Goal: Information Seeking & Learning: Learn about a topic

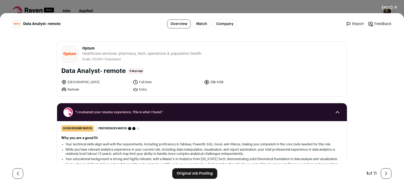
click at [388, 6] on button "(esc) ✕" at bounding box center [390, 8] width 28 height 12
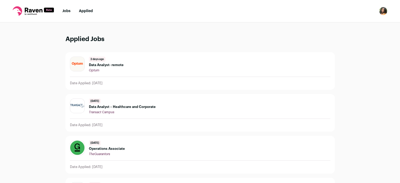
click at [66, 12] on link "Jobs" at bounding box center [66, 11] width 8 height 4
click at [382, 13] on img "Open dropdown" at bounding box center [383, 11] width 8 height 8
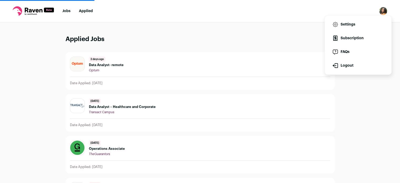
click at [351, 39] on link "Subscription" at bounding box center [358, 38] width 58 height 13
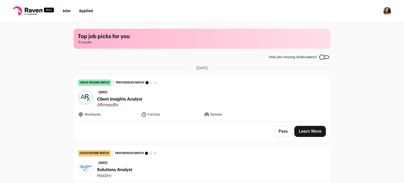
click at [54, 67] on div "Top job picks for you 71 results Hide jobs missing dealbreakers? [DATE] great r…" at bounding box center [202, 102] width 404 height 160
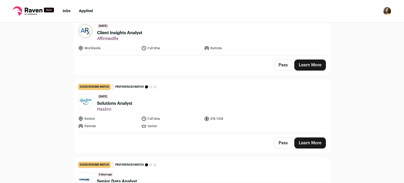
scroll to position [53, 0]
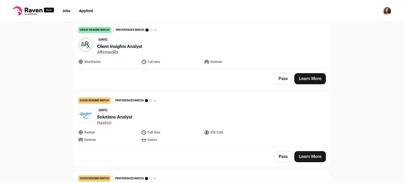
click at [106, 47] on span "Client Insights Analyst" at bounding box center [119, 46] width 45 height 6
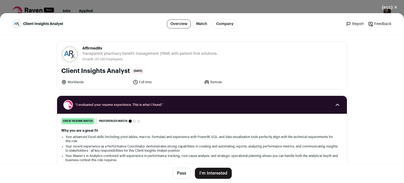
scroll to position [63, 0]
click at [132, 129] on h2 "Why you are a great fit" at bounding box center [201, 130] width 281 height 4
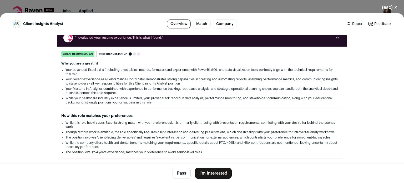
scroll to position [84, 0]
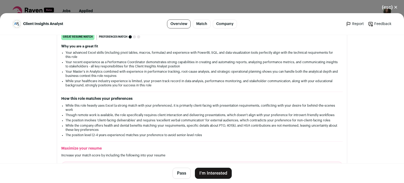
click at [390, 5] on button "(esc) ✕" at bounding box center [390, 8] width 28 height 12
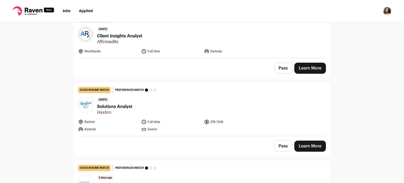
click at [386, 49] on div "Top job picks for you 71 results Hide jobs missing dealbreakers? [DATE] great r…" at bounding box center [202, 102] width 404 height 160
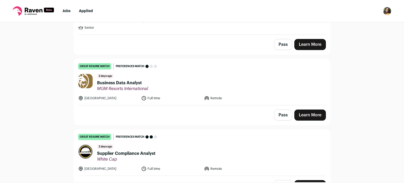
scroll to position [410, 0]
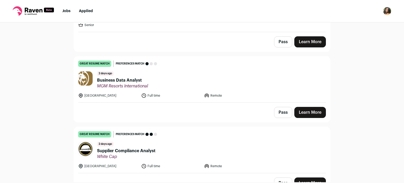
click at [129, 85] on span "MGM Resorts International" at bounding box center [122, 85] width 51 height 5
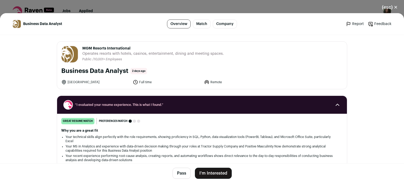
scroll to position [421, 0]
click at [32, 131] on main "Business Data Analyst Overview Match Company Report Feedback Report Feedback MG…" at bounding box center [202, 98] width 404 height 170
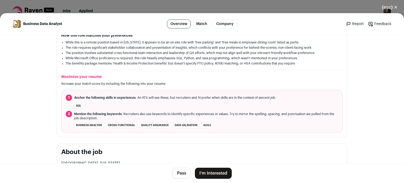
scroll to position [137, 0]
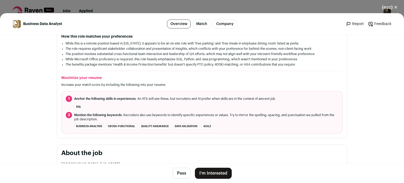
click at [393, 7] on button "(esc) ✕" at bounding box center [390, 8] width 28 height 12
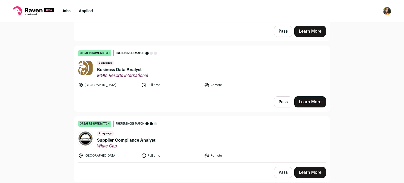
click at [108, 142] on span "Supplier Compliance Analyst" at bounding box center [126, 140] width 58 height 6
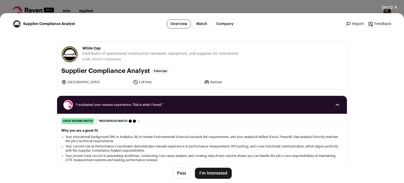
click at [113, 142] on li "Your educational background (MS in Analytics, BS in Human Environmental Science…" at bounding box center [201, 139] width 273 height 8
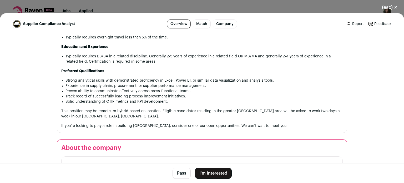
scroll to position [463, 0]
